Goal: Task Accomplishment & Management: Manage account settings

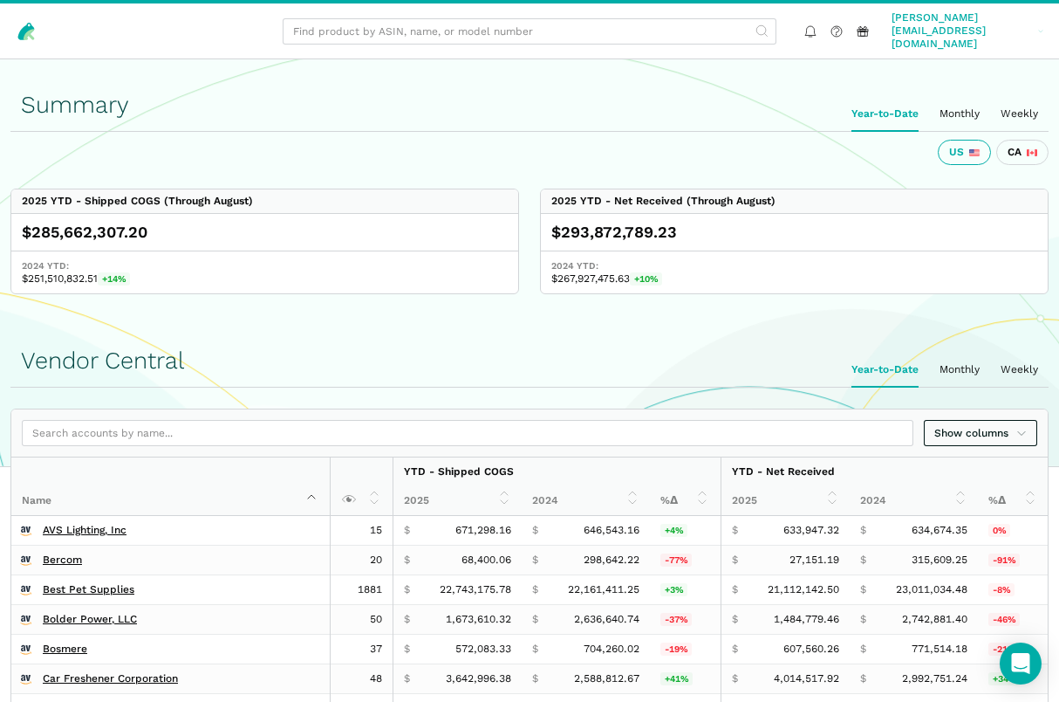
click at [988, 27] on span "[PERSON_NAME][EMAIL_ADDRESS][DOMAIN_NAME]" at bounding box center [962, 30] width 141 height 39
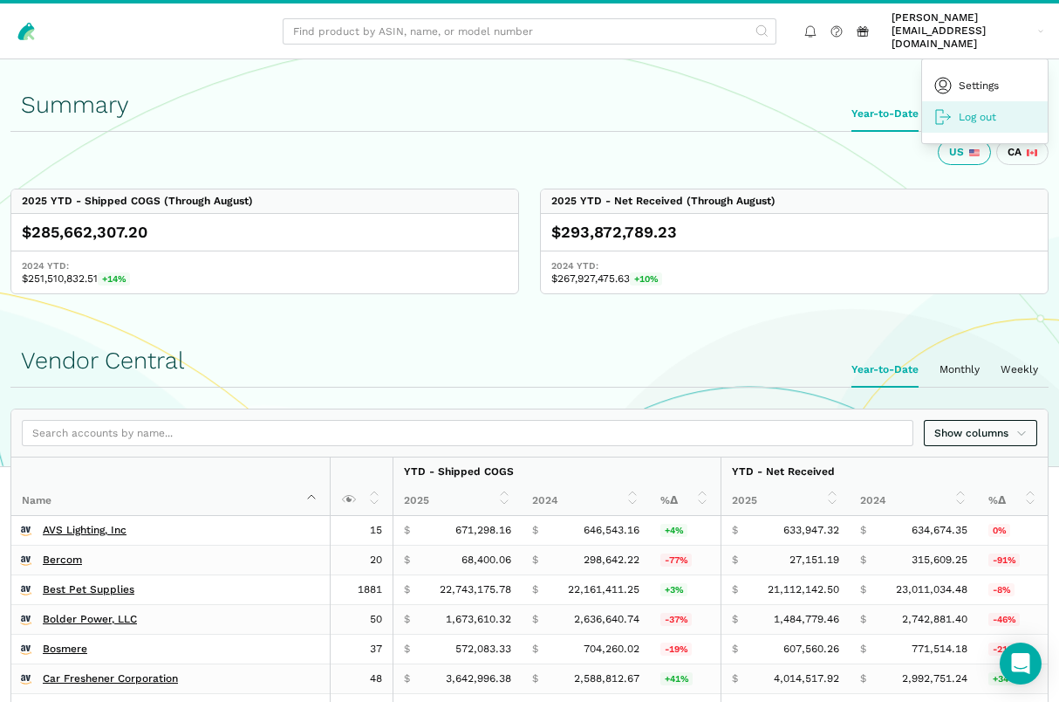
click at [998, 101] on link "Log out" at bounding box center [985, 116] width 126 height 31
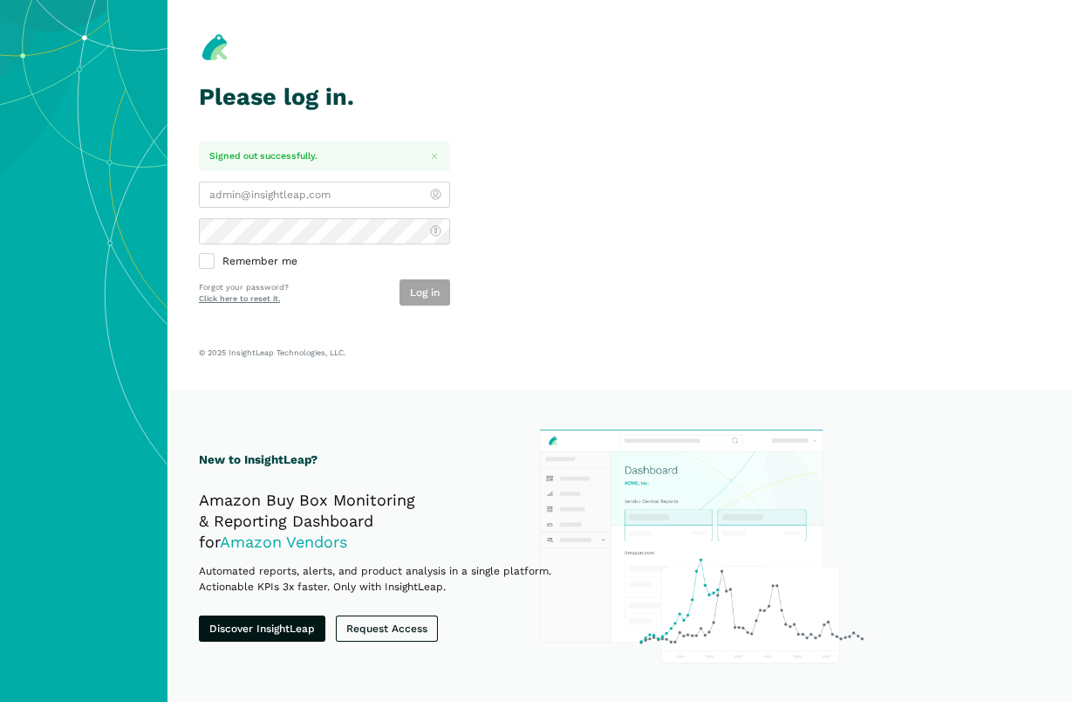
type input "[PERSON_NAME][EMAIL_ADDRESS][DOMAIN_NAME]"
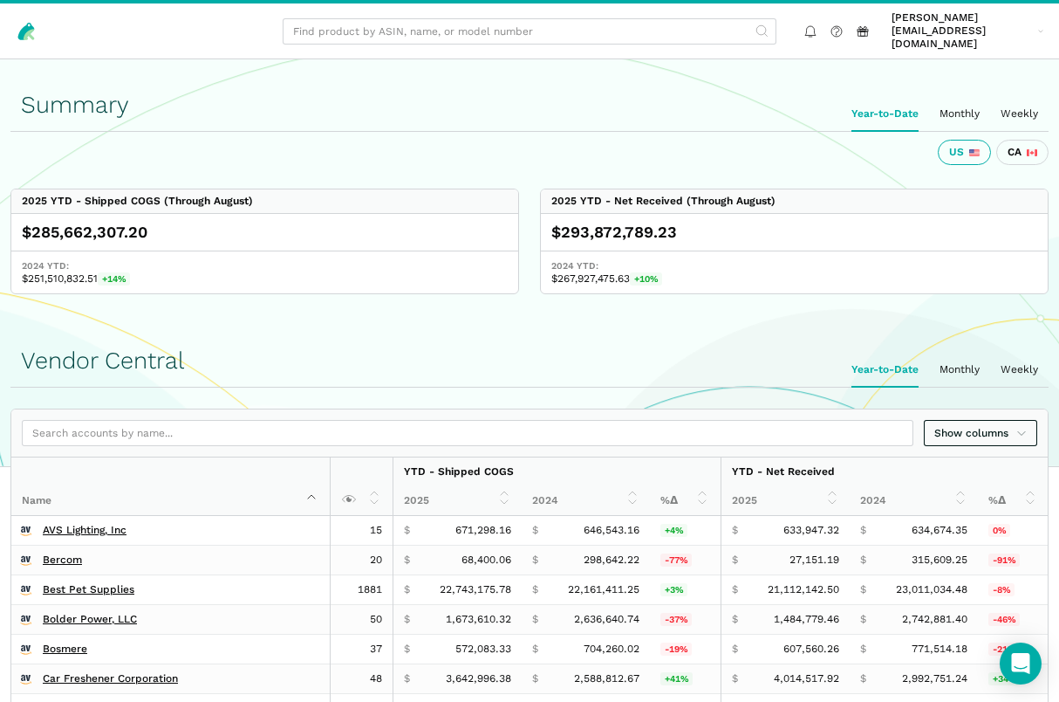
click at [578, 109] on ui-tabs "Year-to-Date Monthly Weekly" at bounding box center [529, 114] width 1038 height 35
